Goal: Information Seeking & Learning: Compare options

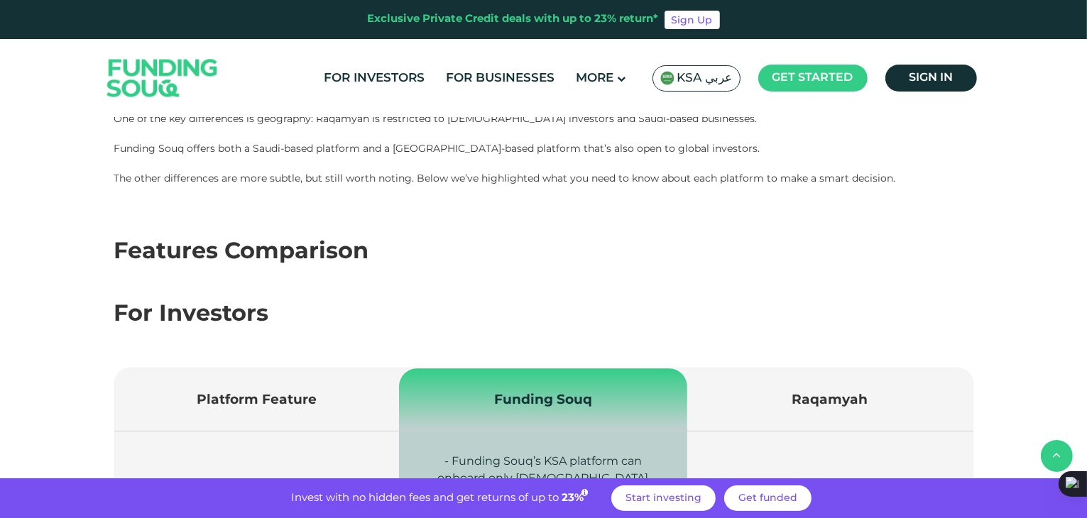
scroll to position [491, 0]
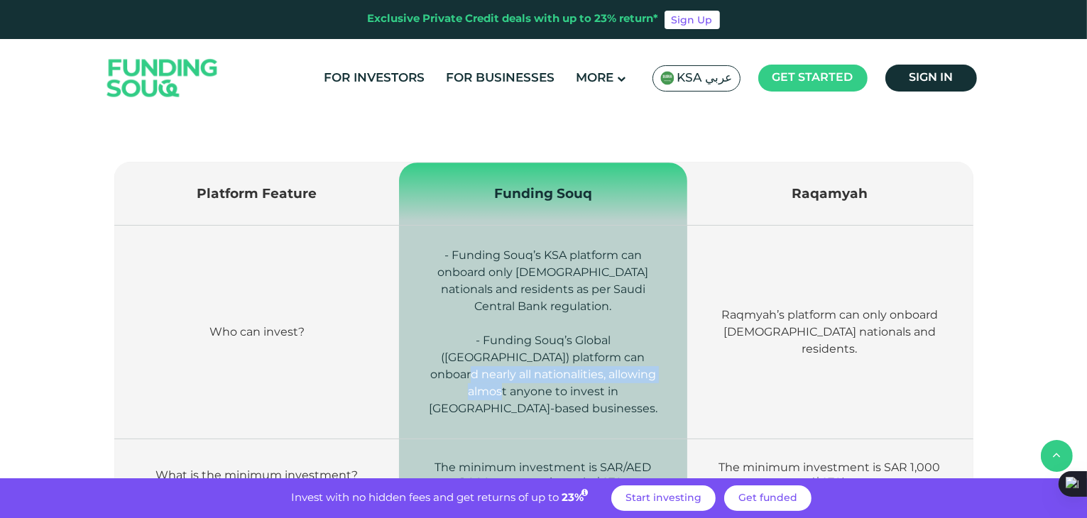
drag, startPoint x: 588, startPoint y: 369, endPoint x: 579, endPoint y: 353, distance: 18.4
click at [579, 353] on span "- Funding Souq’s Global ([GEOGRAPHIC_DATA]) platform can onboard nearly all nat…" at bounding box center [543, 375] width 229 height 82
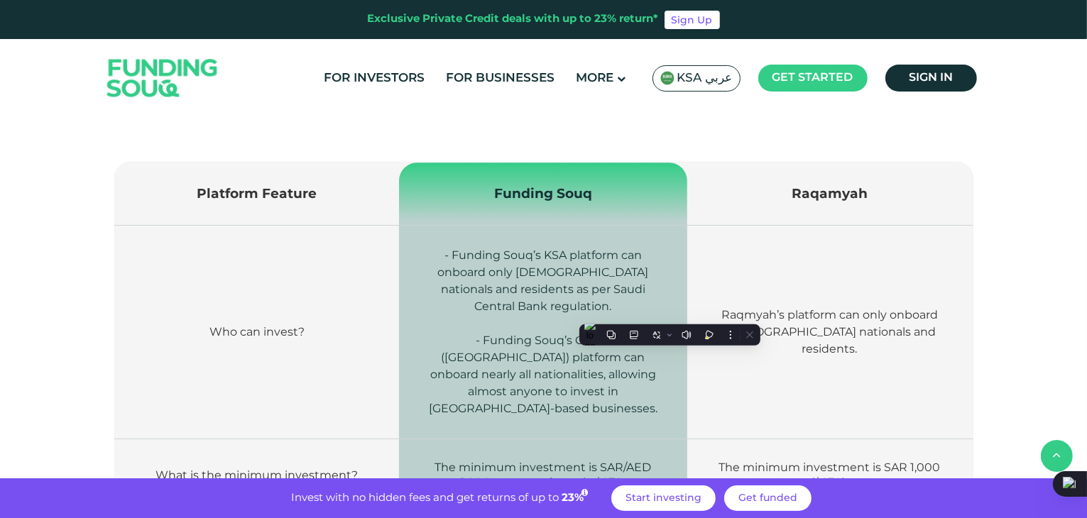
click at [566, 354] on span "- Funding Souq’s Global ([GEOGRAPHIC_DATA]) platform can onboard nearly all nat…" at bounding box center [543, 375] width 229 height 82
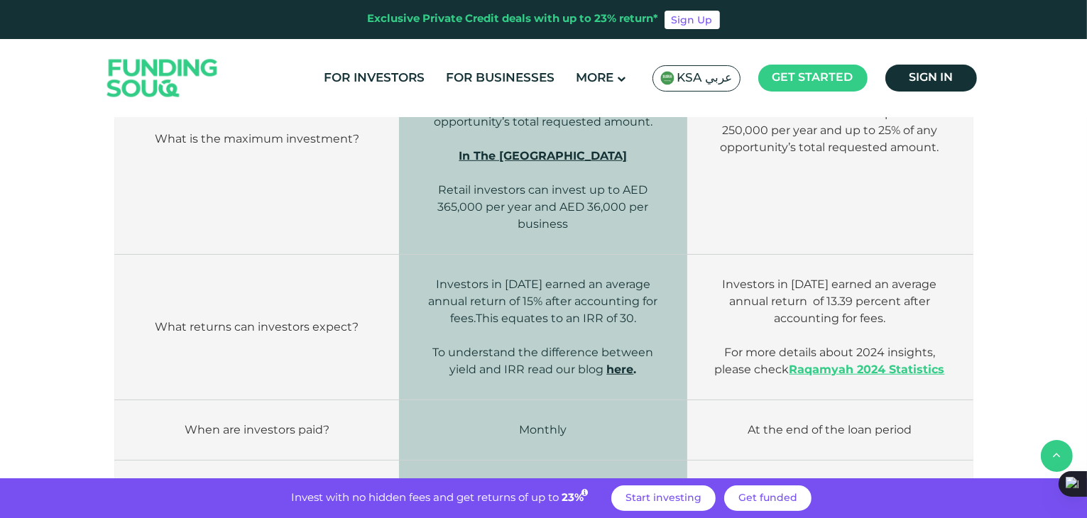
scroll to position [982, 0]
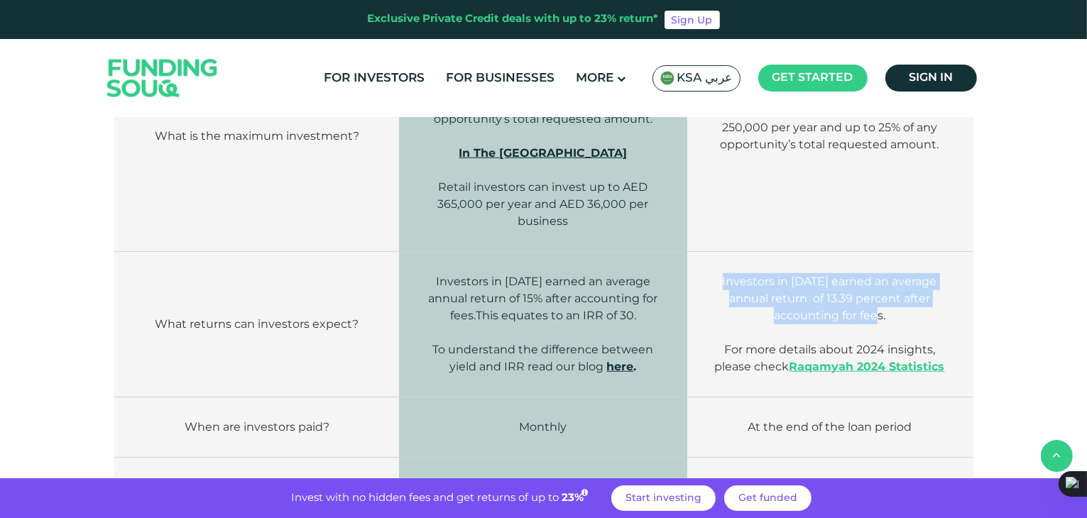
drag, startPoint x: 887, startPoint y: 300, endPoint x: 727, endPoint y: 263, distance: 163.8
click at [727, 273] on p "Investors in [DATE] earned an average annual return of 13.39 percent after acco…" at bounding box center [829, 324] width 243 height 102
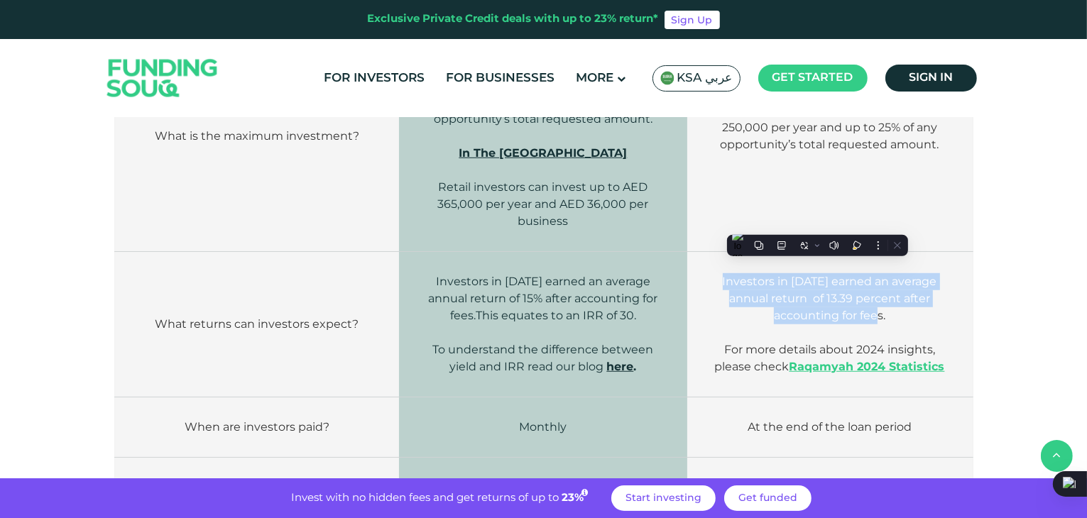
copy span "Investors in [DATE] earned an average annual return of 13.39 percent after acco…"
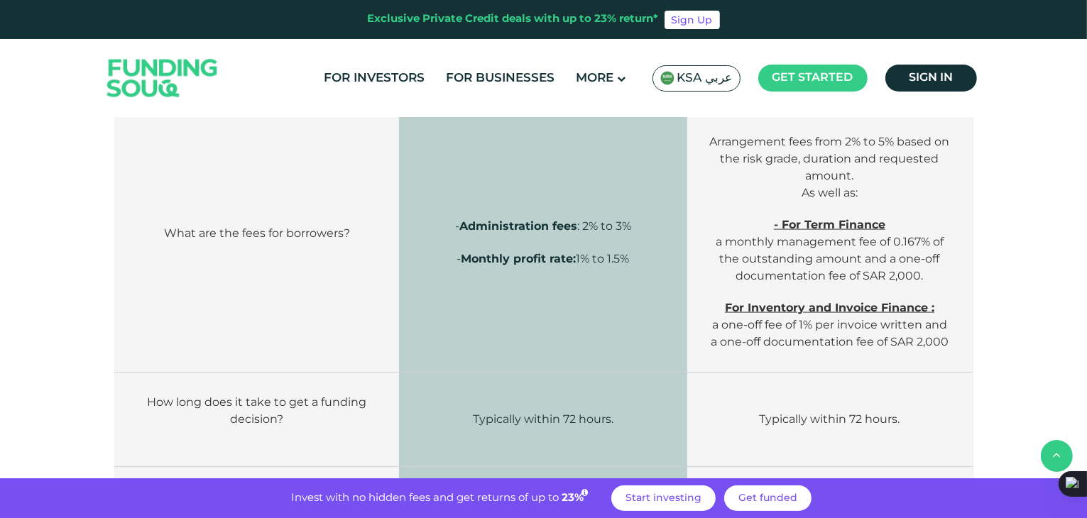
scroll to position [2410, 0]
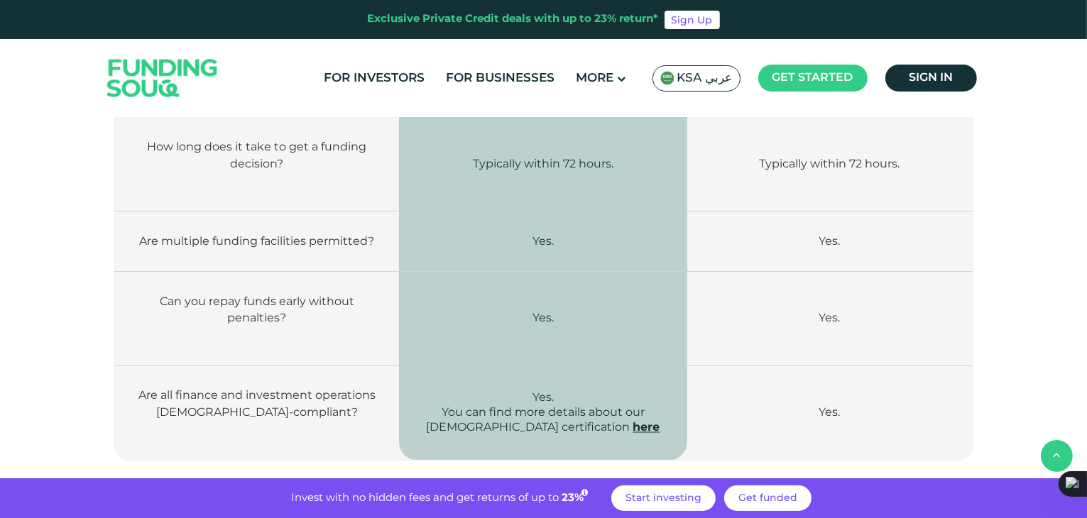
scroll to position [2680, 0]
